Goal: Task Accomplishment & Management: Use online tool/utility

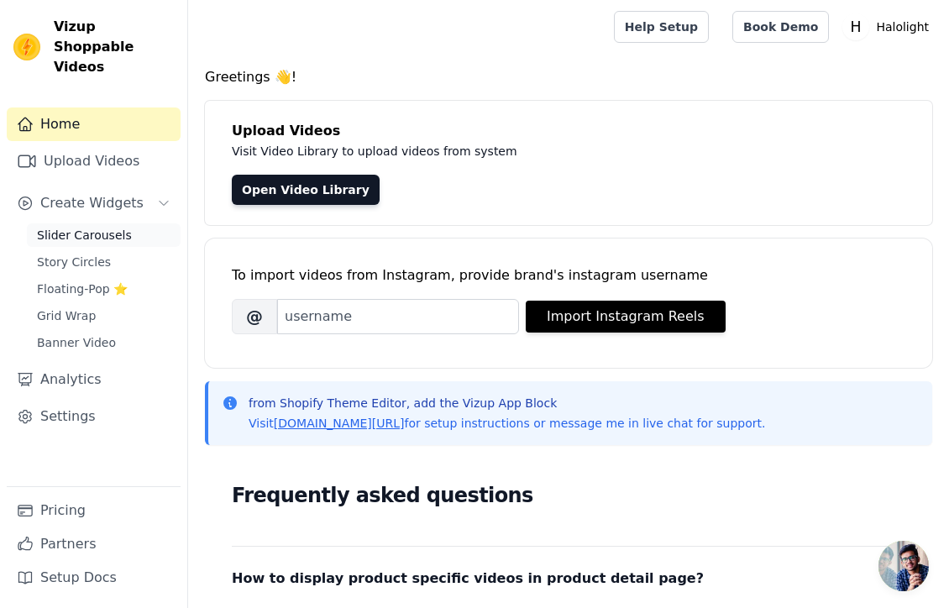
click at [99, 227] on span "Slider Carousels" at bounding box center [84, 235] width 95 height 17
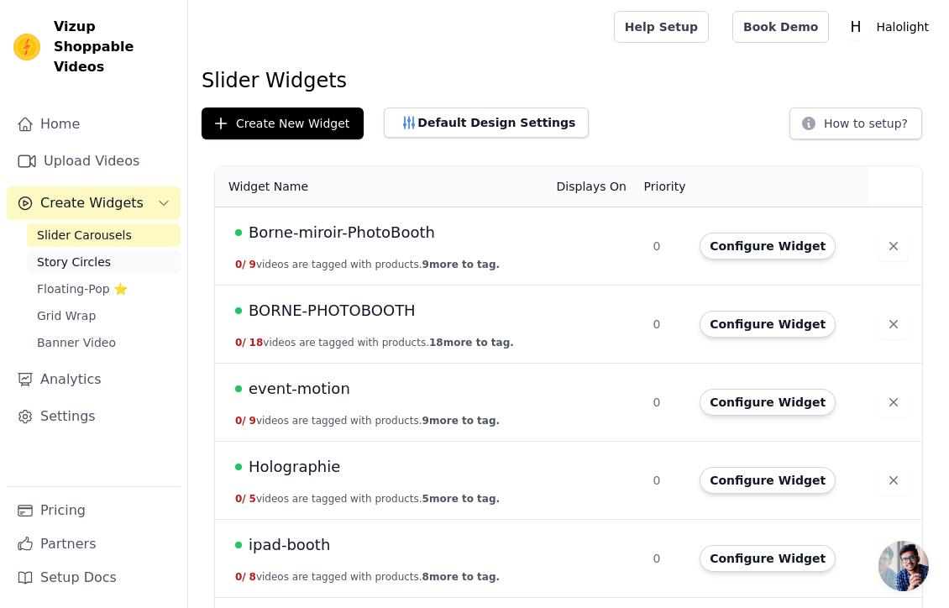
click at [97, 254] on span "Story Circles" at bounding box center [74, 262] width 74 height 17
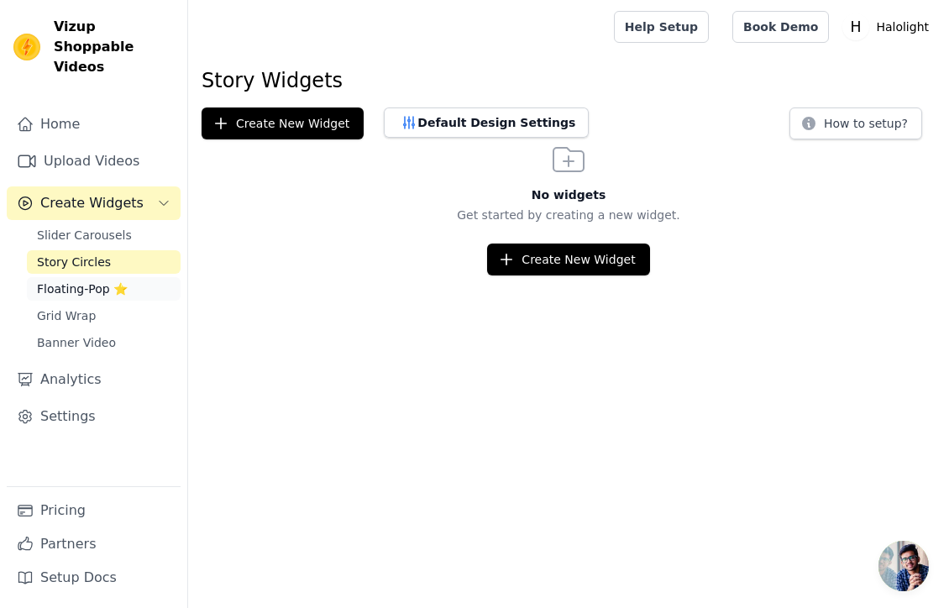
click at [95, 281] on span "Floating-Pop ⭐" at bounding box center [82, 289] width 91 height 17
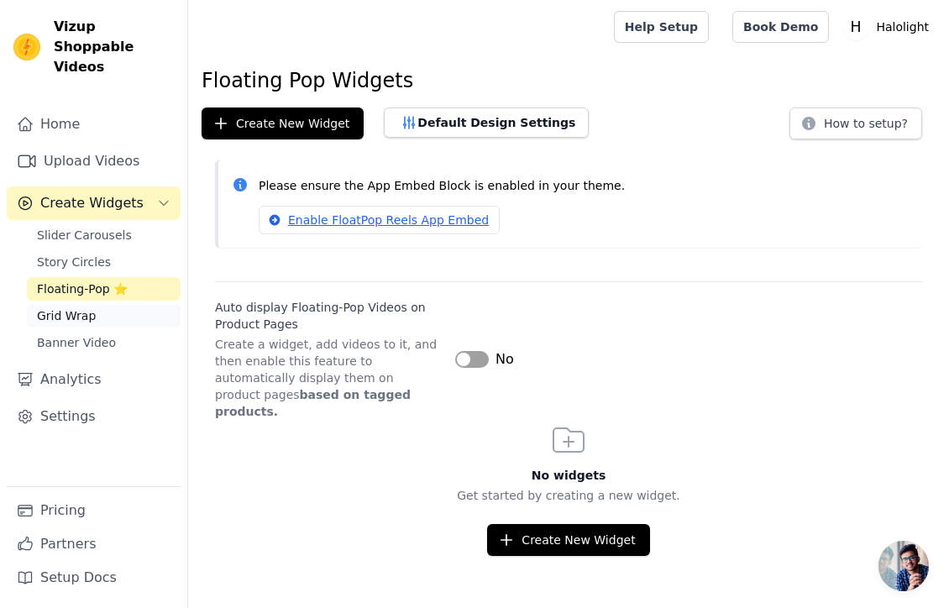
click at [92, 304] on link "Grid Wrap" at bounding box center [104, 316] width 154 height 24
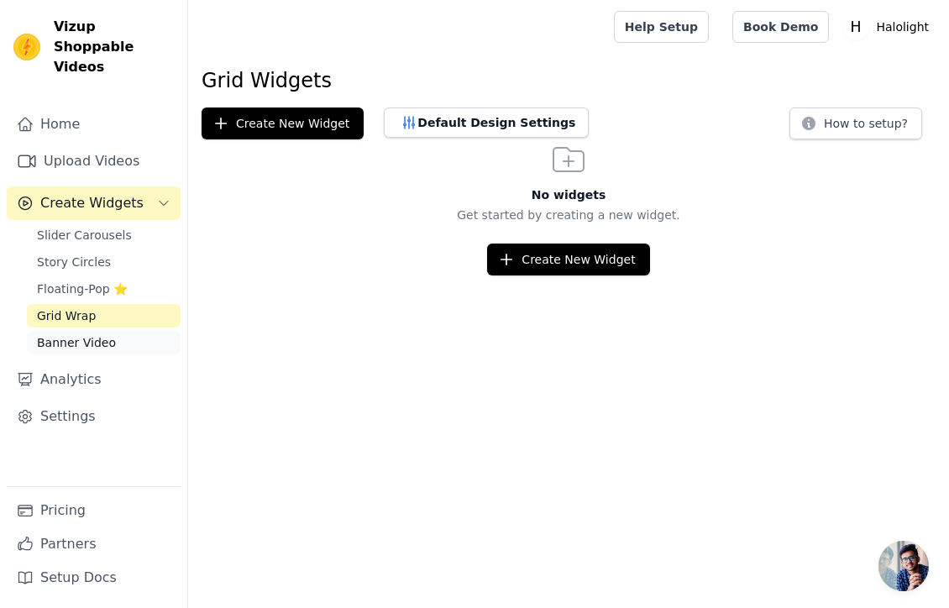
click at [87, 334] on span "Banner Video" at bounding box center [76, 342] width 79 height 17
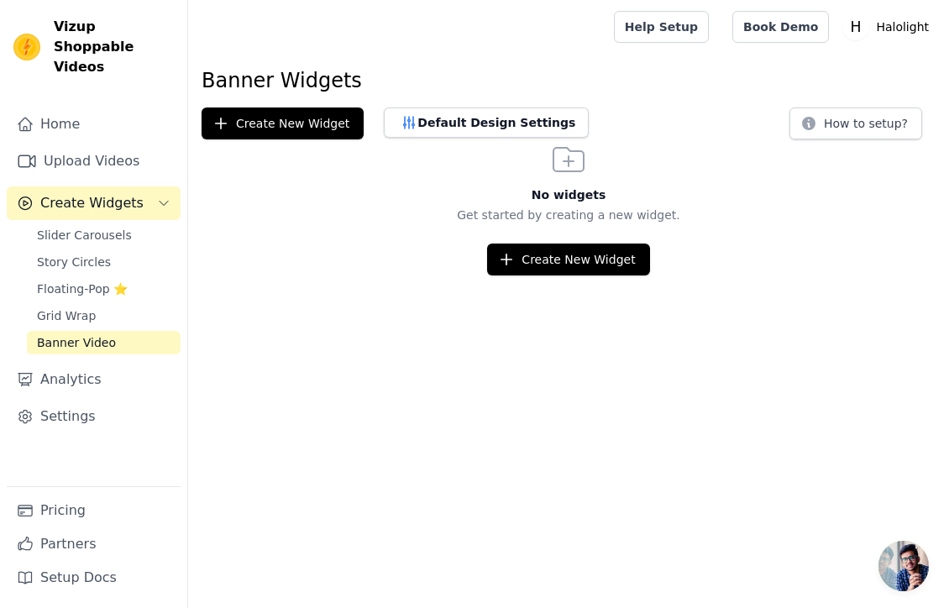
click at [96, 193] on span "Create Widgets" at bounding box center [91, 203] width 103 height 20
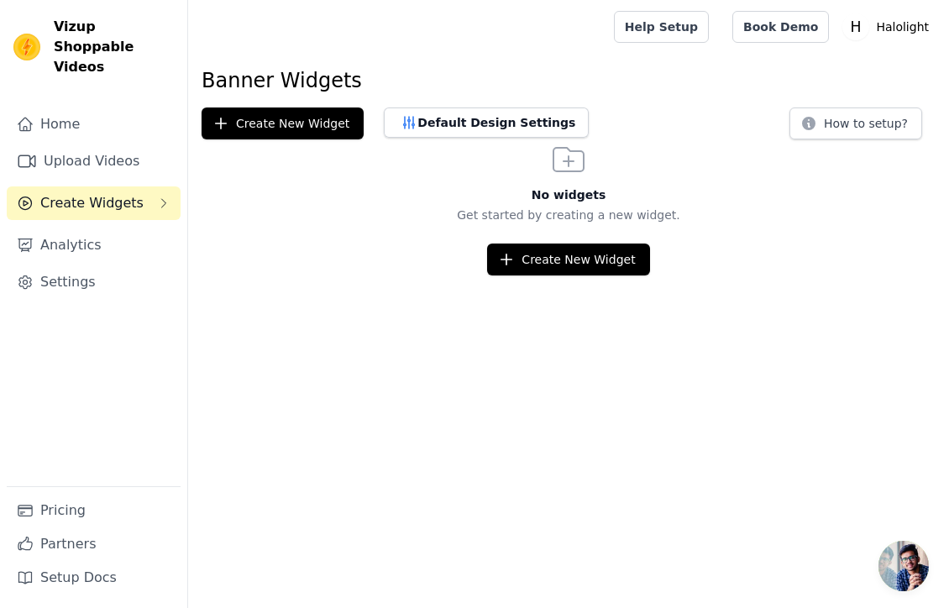
click at [96, 193] on span "Create Widgets" at bounding box center [91, 203] width 103 height 20
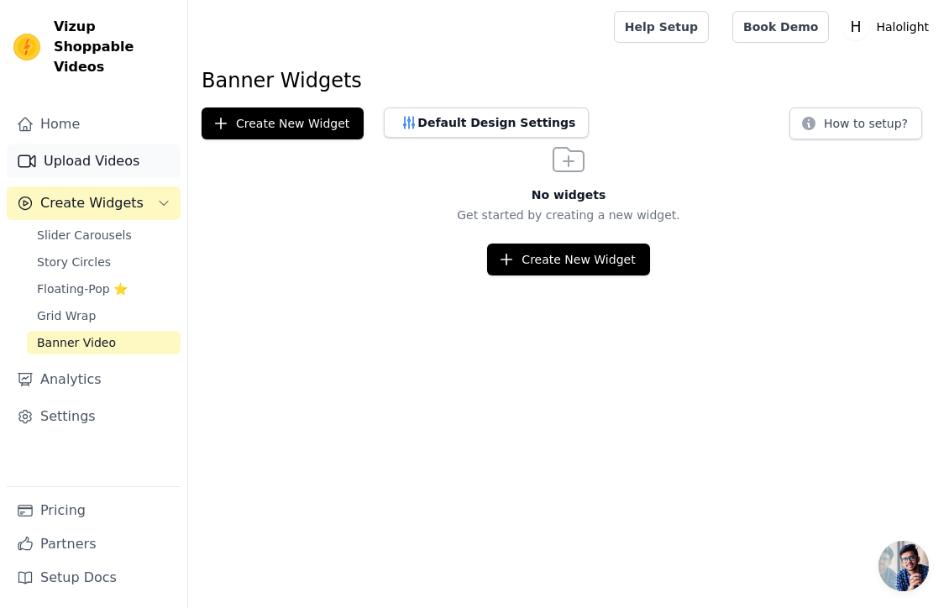
click at [96, 144] on link "Upload Videos" at bounding box center [94, 161] width 174 height 34
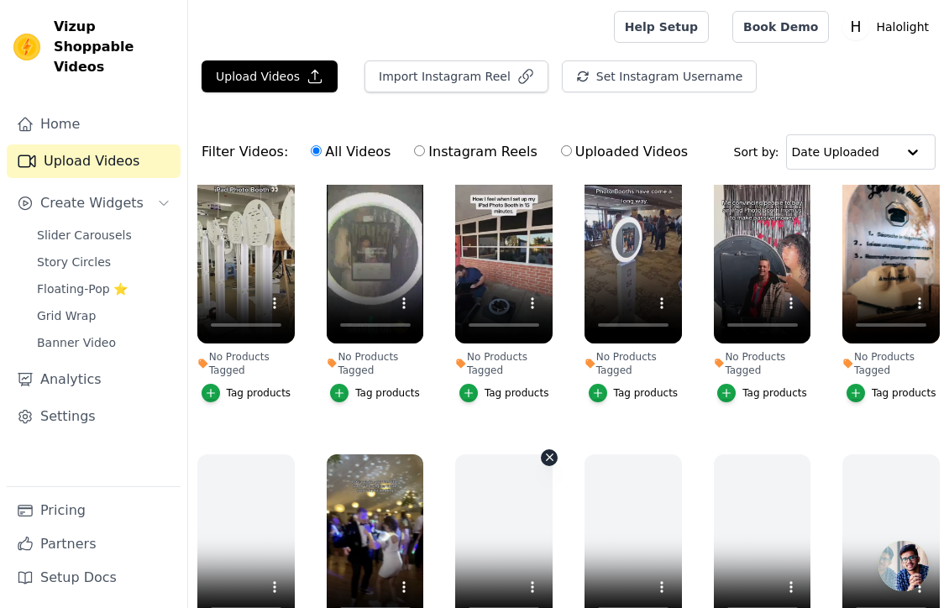
scroll to position [3709, 0]
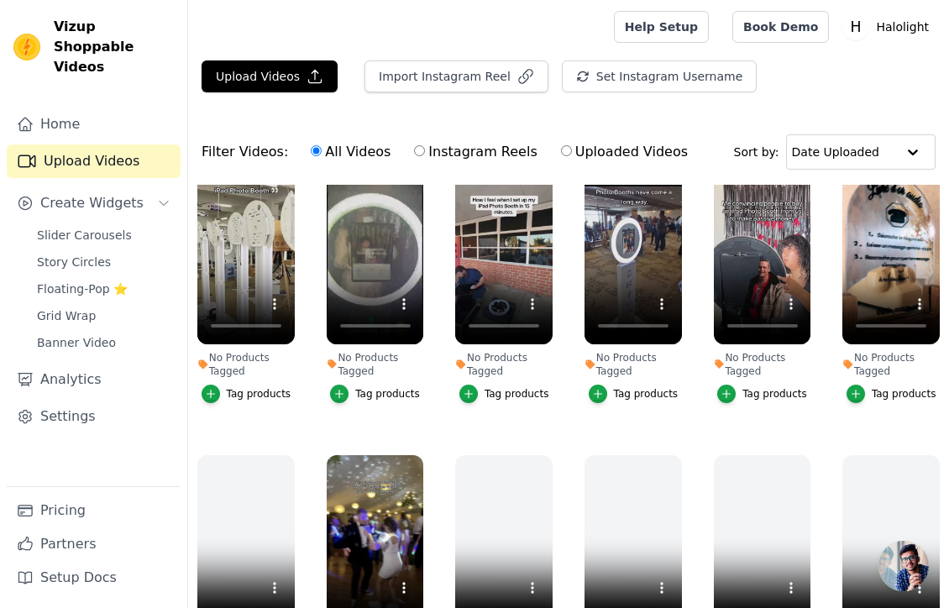
click at [568, 372] on ul "No Products Tagged Tag products No Products Tagged Tag products No Products Tag…" at bounding box center [568, 462] width 761 height 554
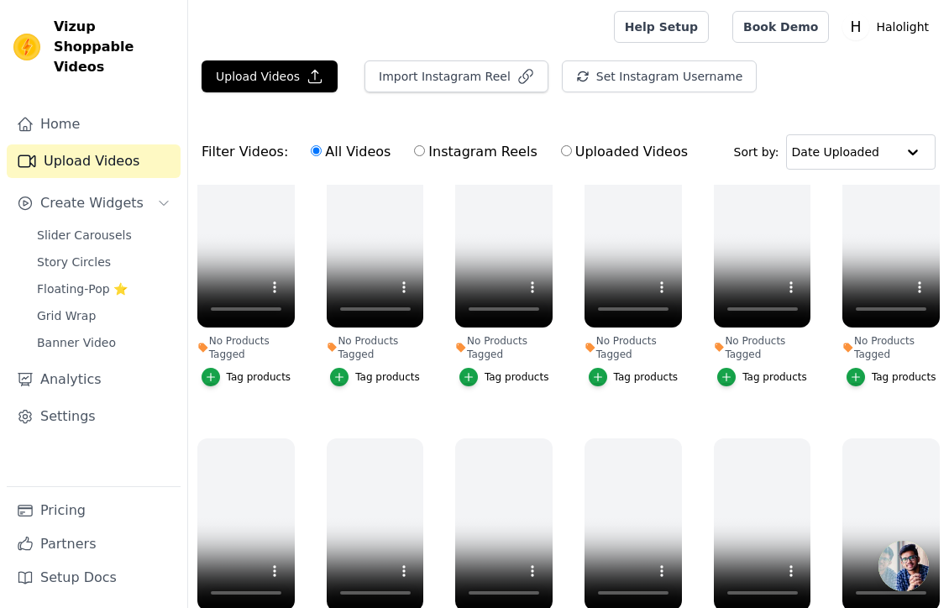
scroll to position [4968, 0]
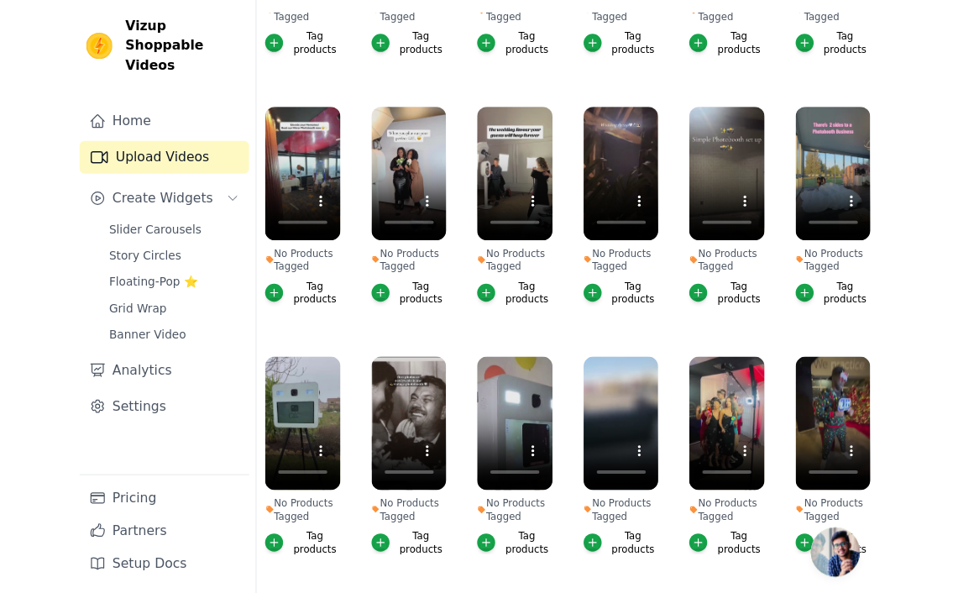
scroll to position [171, 0]
